Goal: Task Accomplishment & Management: Complete application form

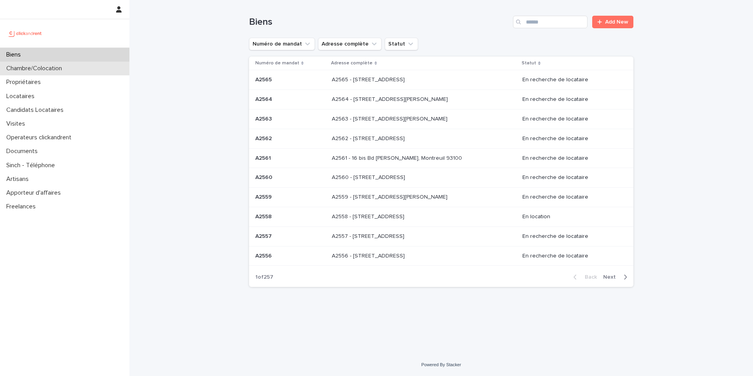
click at [74, 70] on div "Chambre/Colocation" at bounding box center [64, 69] width 129 height 14
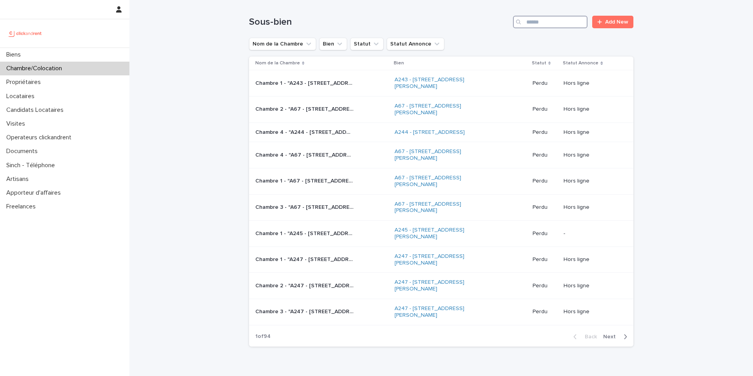
click at [572, 21] on input "Search" at bounding box center [550, 22] width 74 height 13
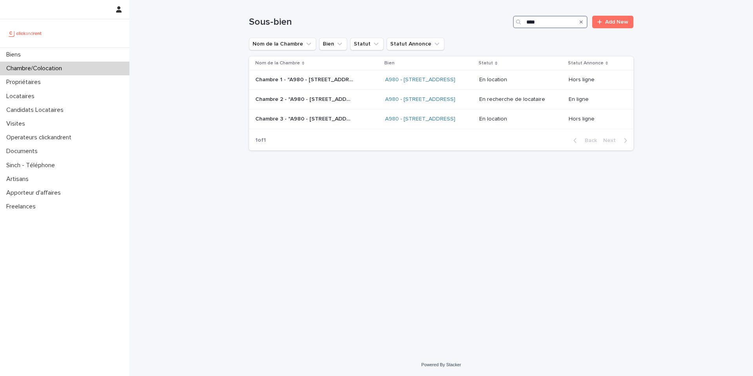
type input "****"
click at [328, 100] on p "Chambre 2 - "A980 - 14 rue des Lilas, Alfortville 94140"" at bounding box center [305, 98] width 100 height 8
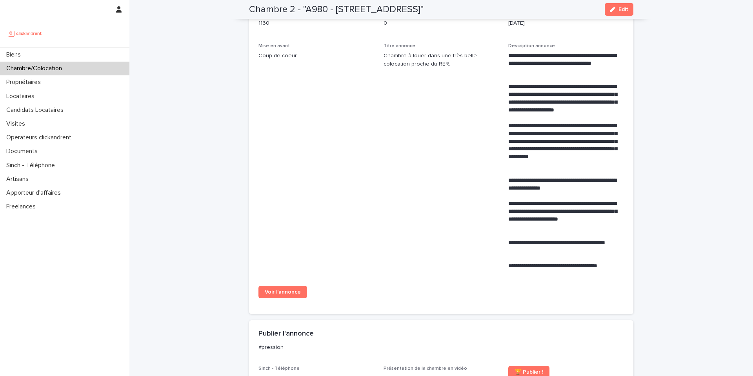
scroll to position [344, 0]
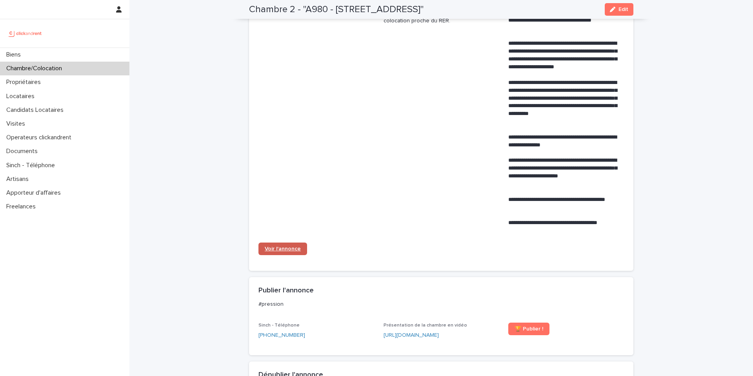
click at [276, 249] on span "Voir l'annonce" at bounding box center [283, 248] width 36 height 5
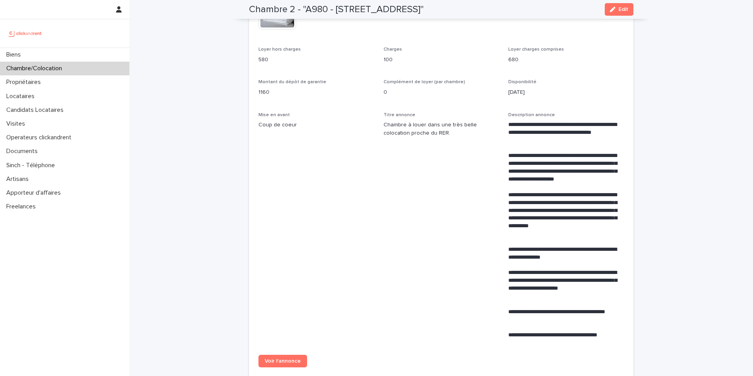
scroll to position [0, 0]
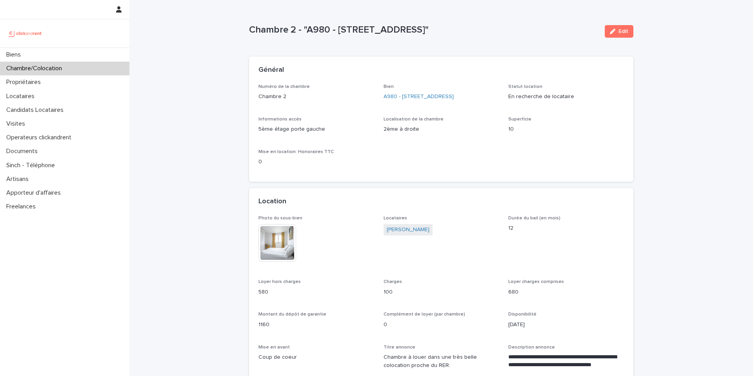
click at [105, 73] on div "Chambre/Colocation" at bounding box center [64, 69] width 129 height 14
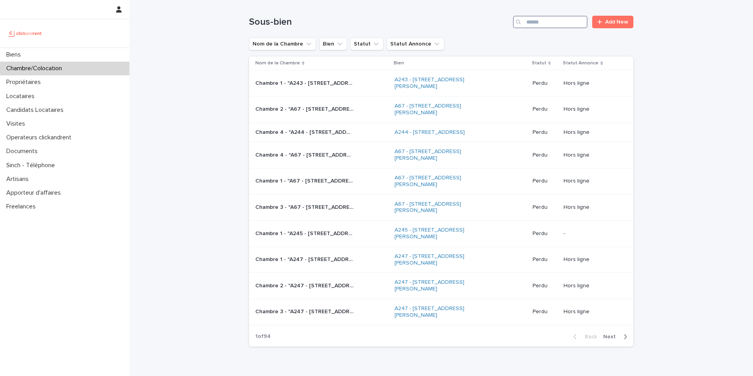
click at [544, 22] on input "Search" at bounding box center [550, 22] width 74 height 13
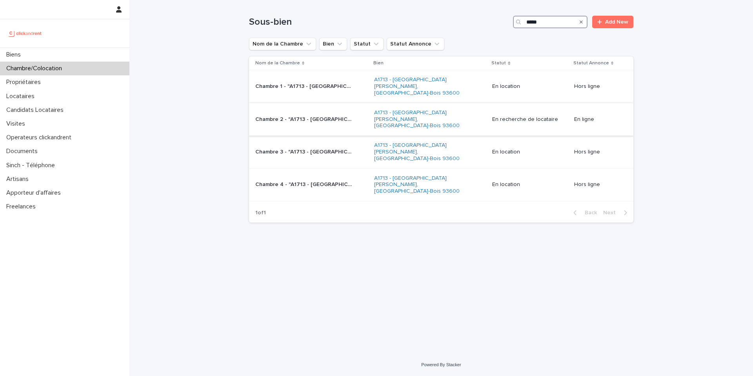
type input "*****"
click at [344, 114] on p "Chambre 2 - "A1713 - [GEOGRAPHIC_DATA][PERSON_NAME]-Bois 93600"" at bounding box center [305, 118] width 100 height 8
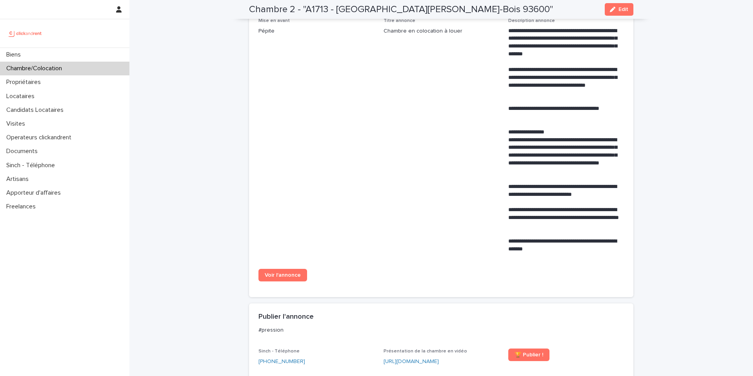
scroll to position [358, 0]
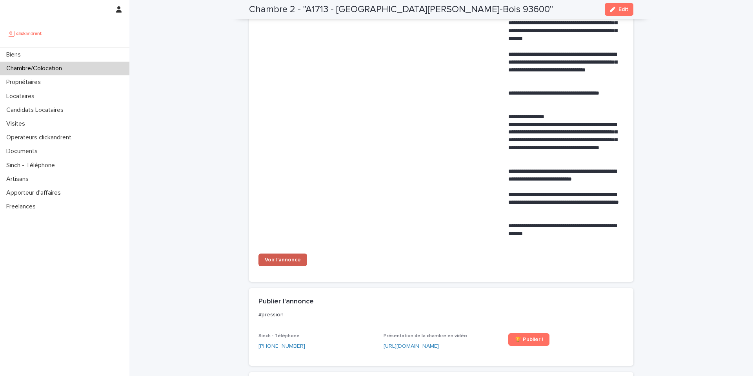
click at [286, 257] on span "Voir l'annonce" at bounding box center [283, 259] width 36 height 5
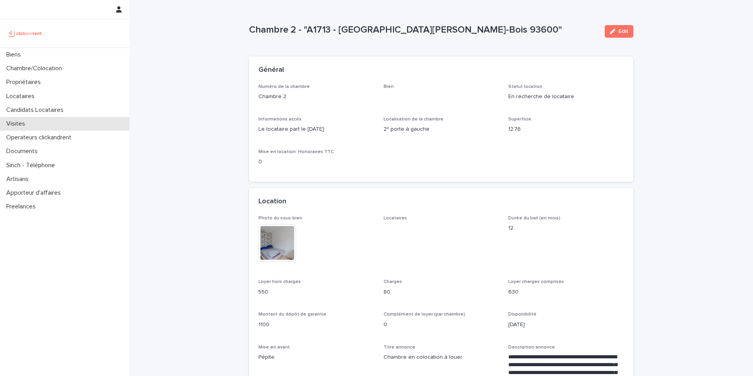
click at [61, 121] on div "Visites" at bounding box center [64, 124] width 129 height 14
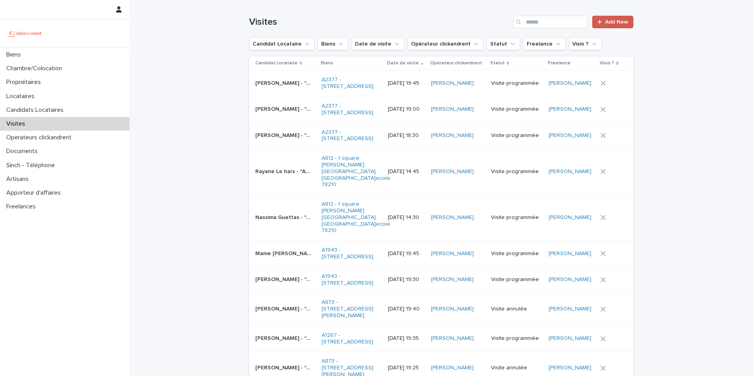
click at [607, 24] on span "Add New" at bounding box center [616, 21] width 23 height 5
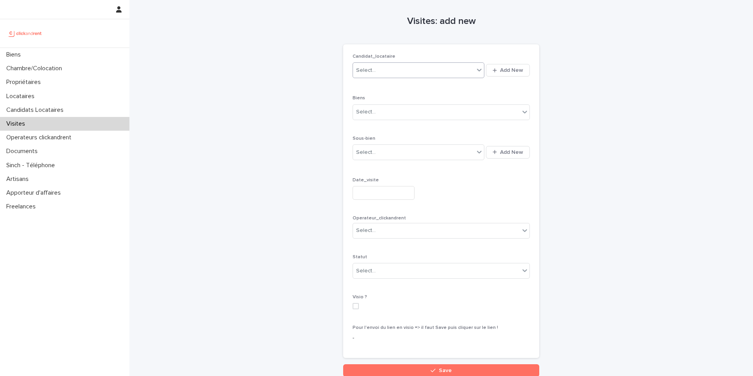
click at [419, 68] on div "Select..." at bounding box center [413, 70] width 121 height 13
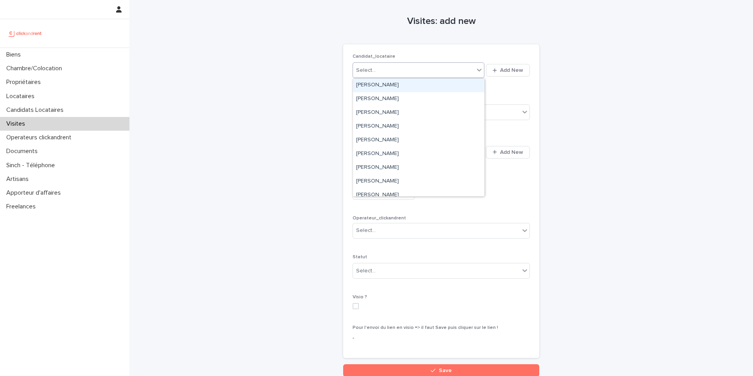
paste input "**********"
type input "**********"
click at [425, 86] on div "[PERSON_NAME]" at bounding box center [418, 85] width 131 height 14
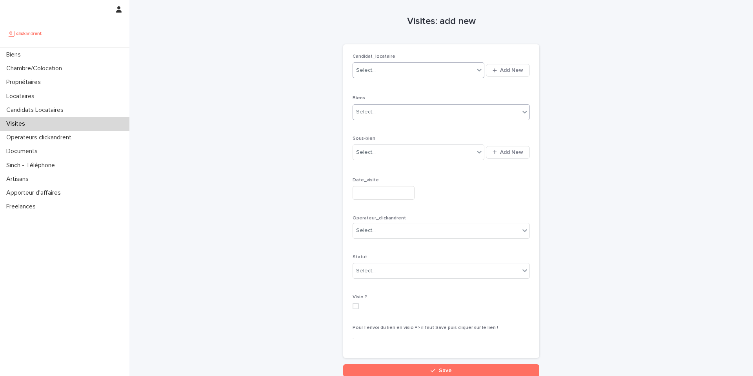
click at [422, 114] on div "Select..." at bounding box center [436, 111] width 167 height 13
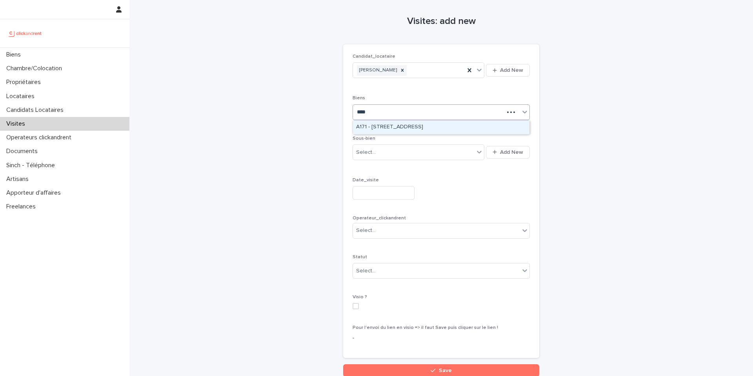
type input "*****"
click at [421, 129] on div "A1713 - [GEOGRAPHIC_DATA][PERSON_NAME], [GEOGRAPHIC_DATA]-Bois 93600" at bounding box center [441, 127] width 176 height 14
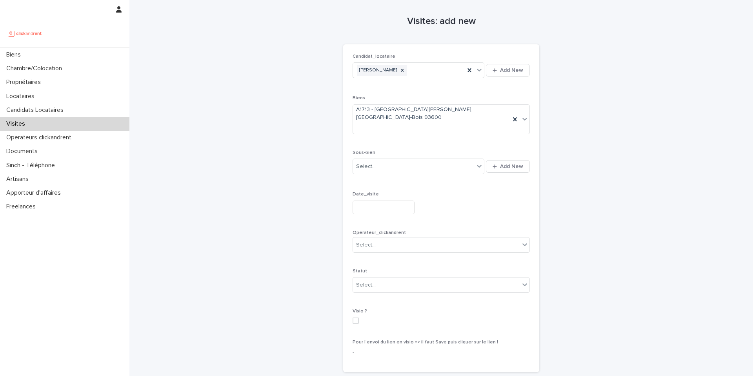
click at [415, 135] on div "Candidat_locataire [PERSON_NAME][GEOGRAPHIC_DATA] Add New Biens A1713 - [GEOGRA…" at bounding box center [440, 208] width 177 height 309
click at [405, 160] on div "Select..." at bounding box center [413, 166] width 121 height 13
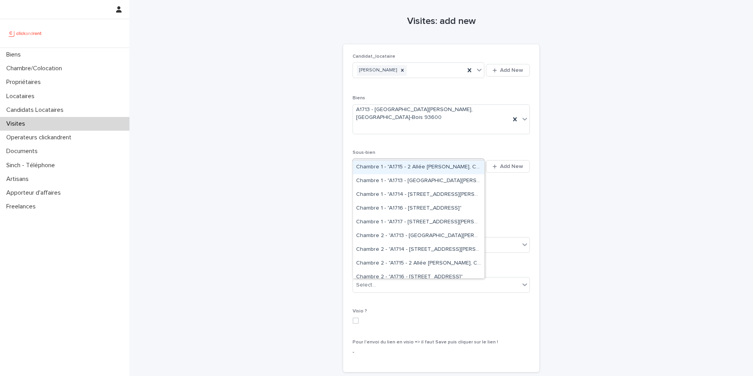
type input "*****"
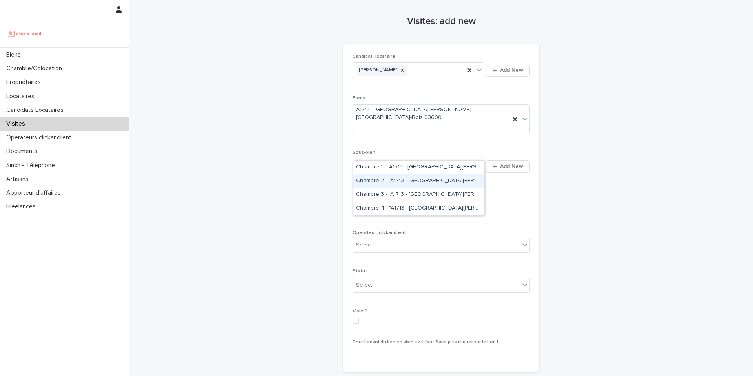
click at [421, 179] on div "Chambre 2 - "A1713 - [GEOGRAPHIC_DATA][PERSON_NAME]-Bois 93600"" at bounding box center [418, 181] width 131 height 14
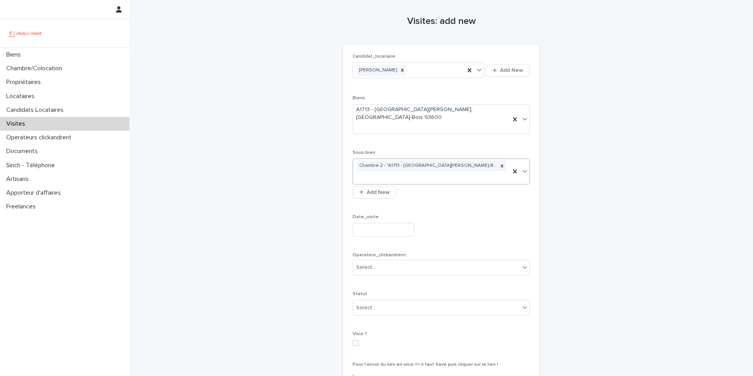
click at [387, 223] on input "text" at bounding box center [383, 230] width 62 height 14
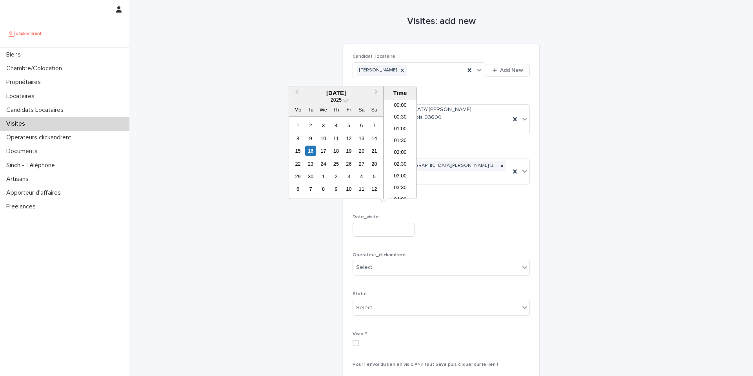
scroll to position [227, 0]
click at [350, 152] on div "19" at bounding box center [348, 150] width 11 height 11
click at [400, 161] on li "17:00" at bounding box center [399, 160] width 33 height 12
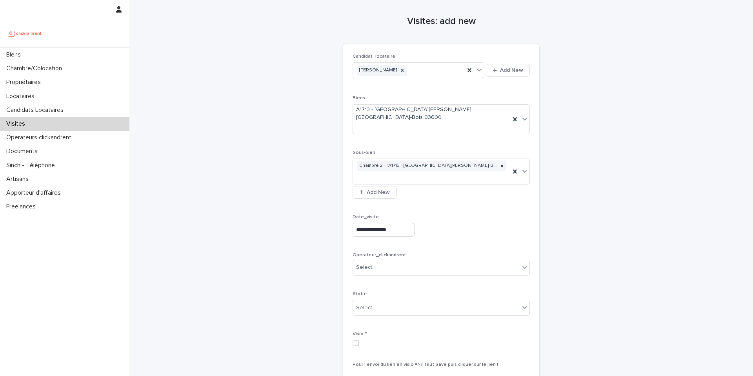
type input "**********"
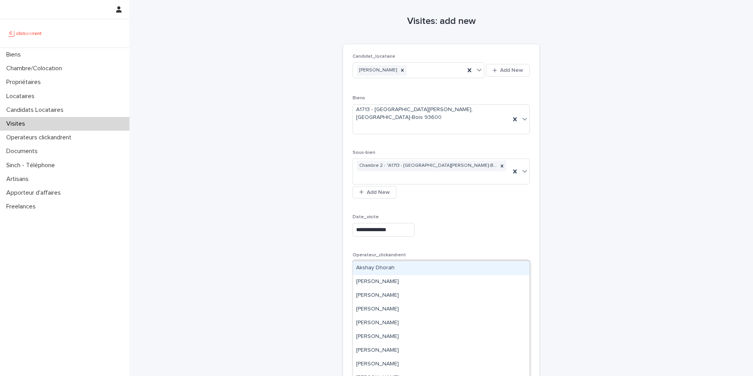
click at [436, 261] on div "Select..." at bounding box center [436, 267] width 167 height 13
drag, startPoint x: 416, startPoint y: 356, endPoint x: 416, endPoint y: 361, distance: 5.2
click at [416, 361] on div "[PERSON_NAME]" at bounding box center [441, 364] width 176 height 14
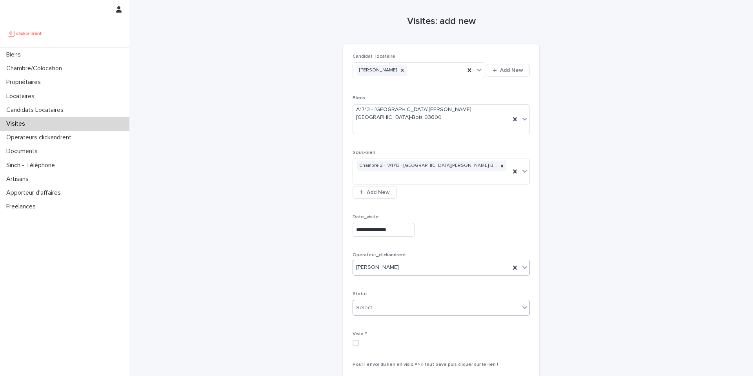
click at [421, 301] on div "Select..." at bounding box center [436, 307] width 167 height 13
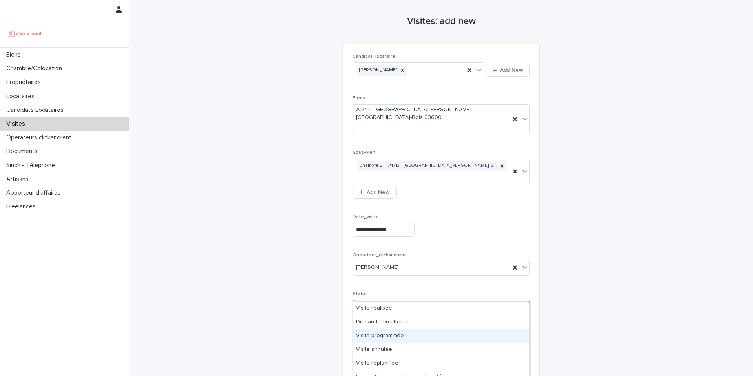
click at [414, 337] on div "Visite programmée" at bounding box center [441, 336] width 176 height 14
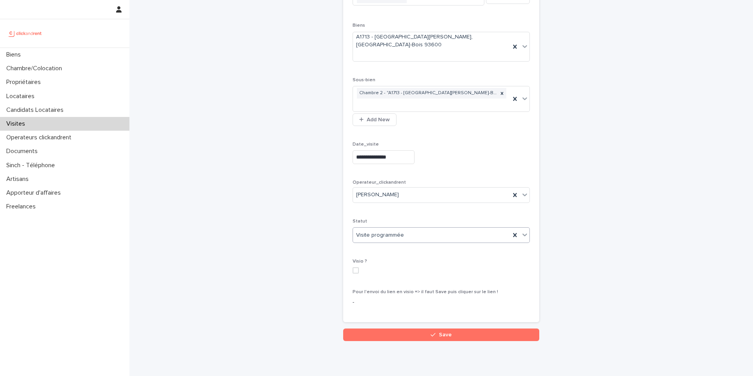
scroll to position [78, 0]
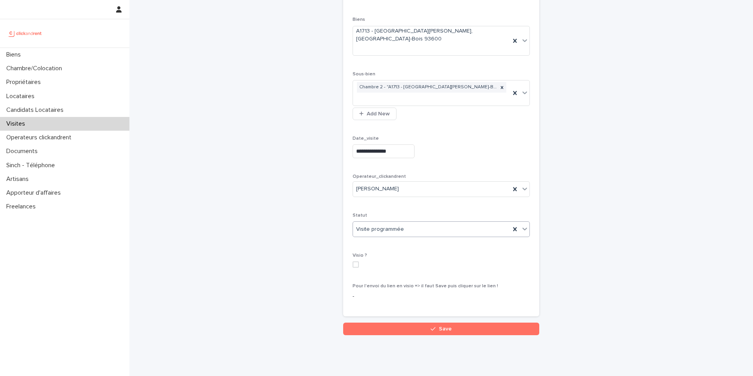
click at [358, 261] on span at bounding box center [355, 264] width 6 height 6
click at [444, 322] on button "Save" at bounding box center [441, 328] width 196 height 13
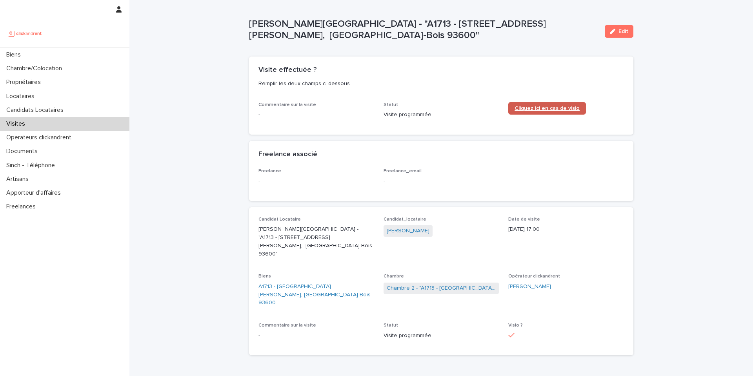
click at [530, 111] on link "Cliquez ici en cas de visio" at bounding box center [547, 108] width 78 height 13
